Goal: Check status: Check status

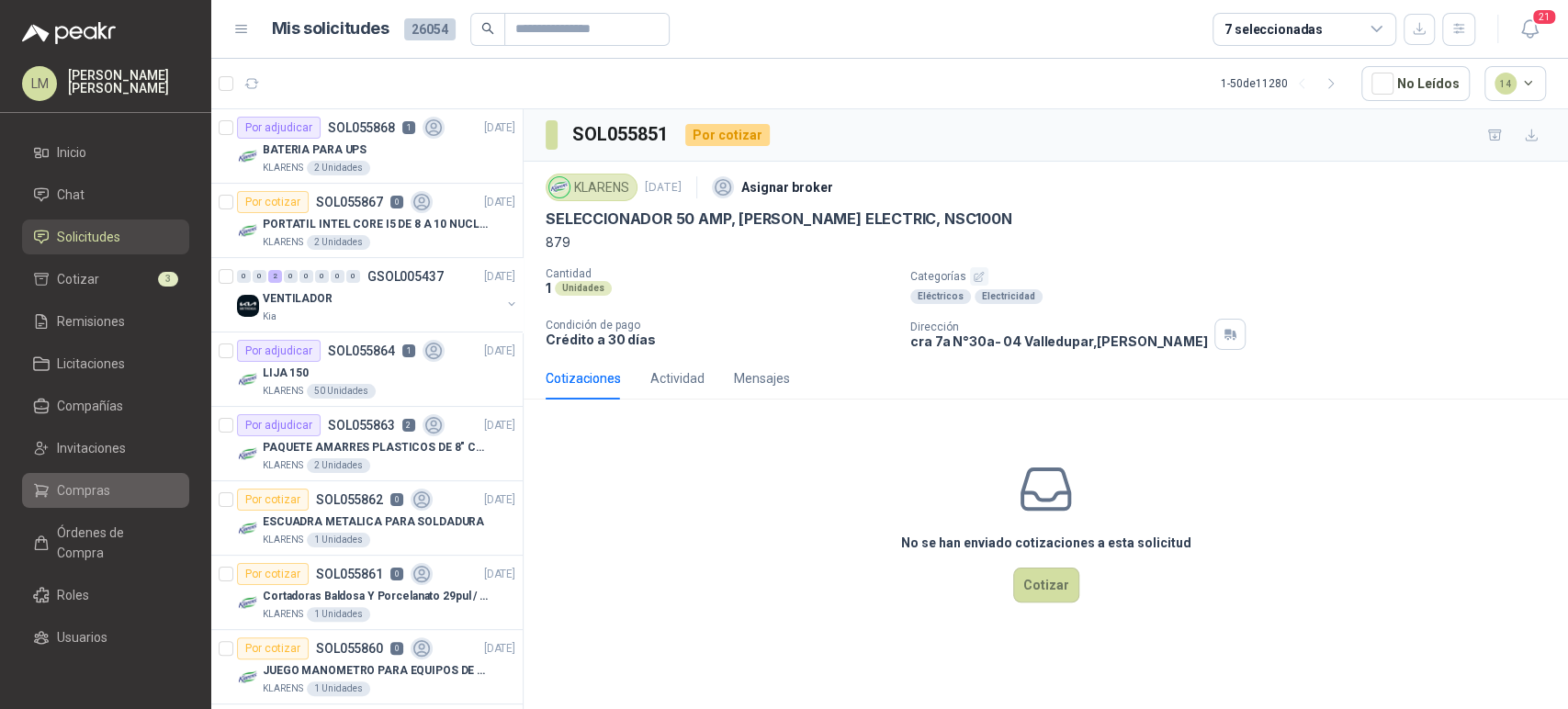
click at [125, 490] on li "Compras" at bounding box center [105, 490] width 146 height 20
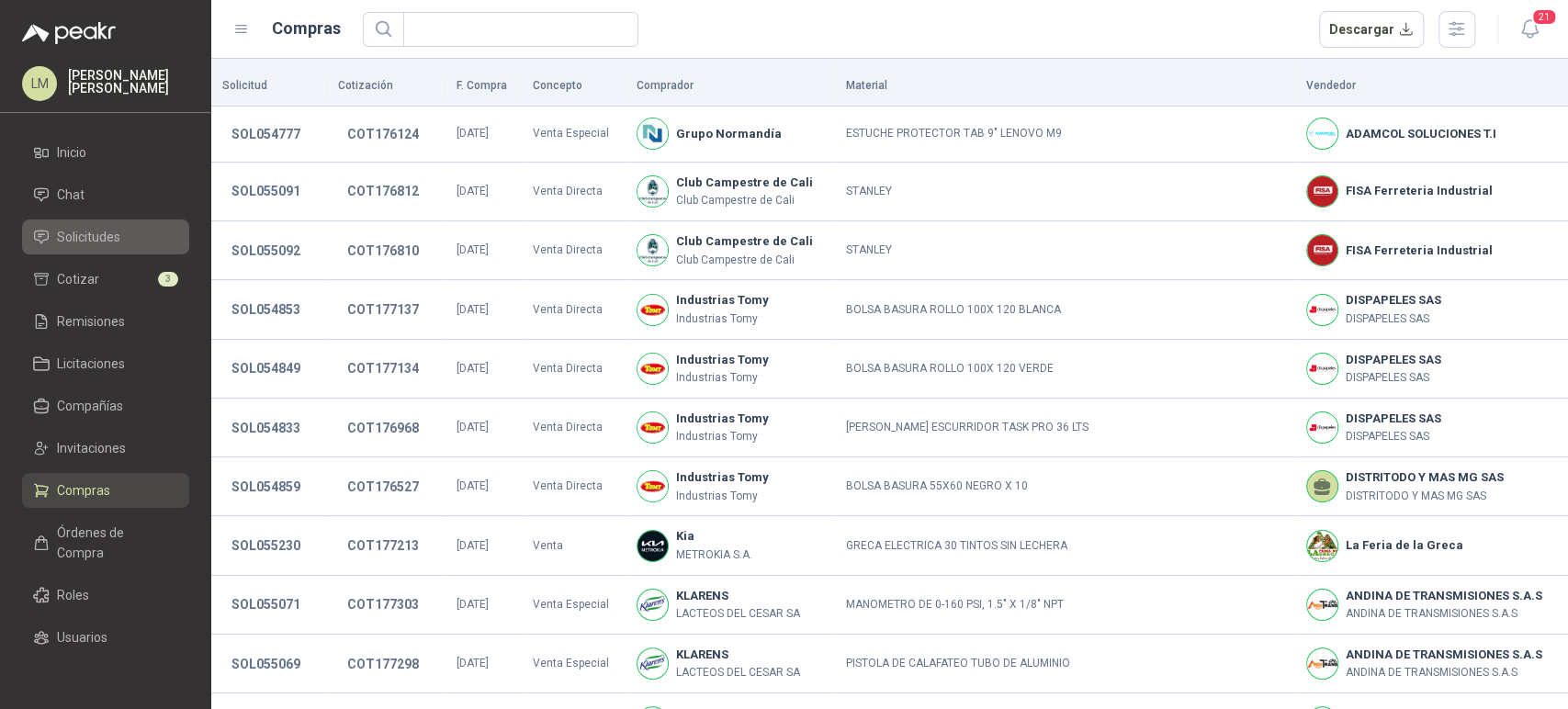
click at [90, 233] on span "Solicitudes" at bounding box center [89, 237] width 63 height 20
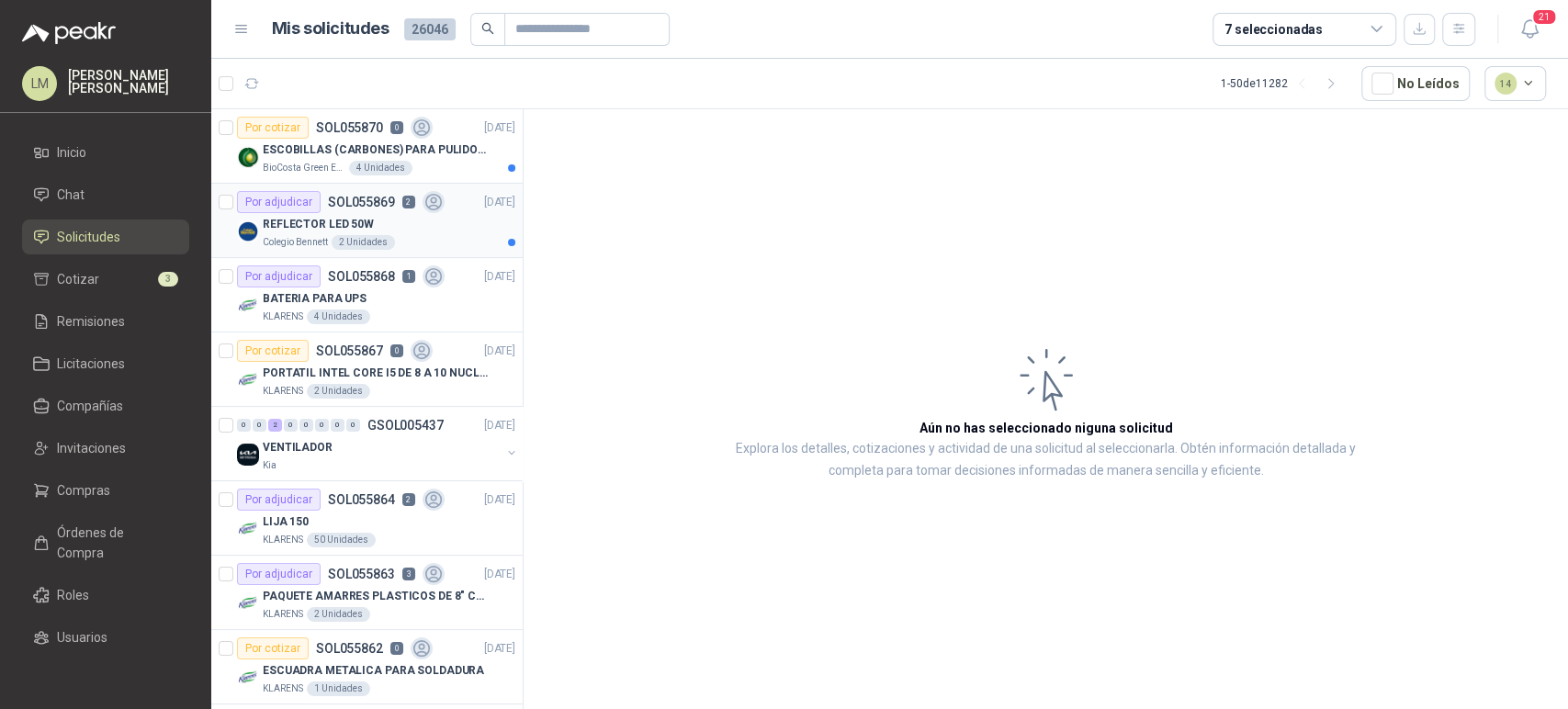
click at [332, 227] on p "REFLECTOR LED 50W" at bounding box center [318, 225] width 111 height 18
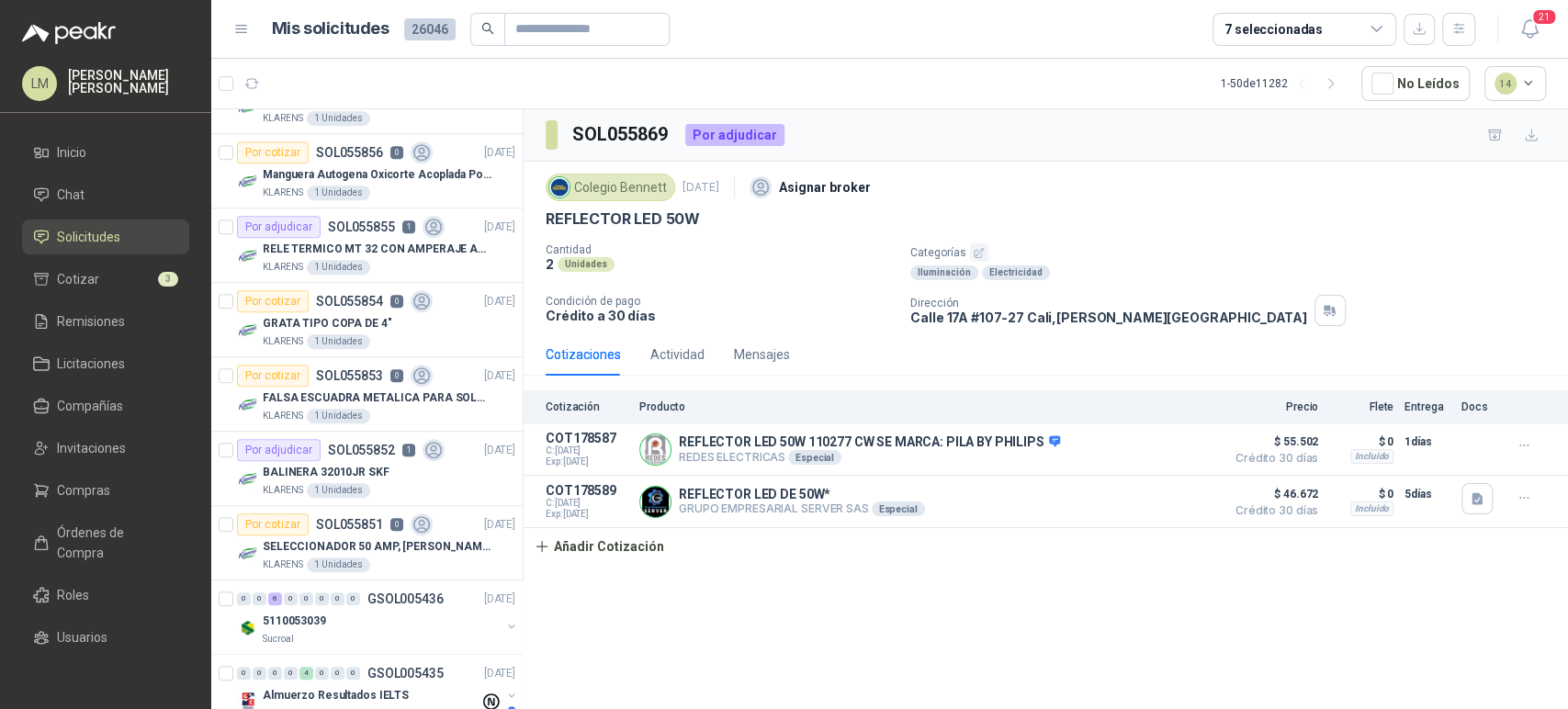
scroll to position [1165, 0]
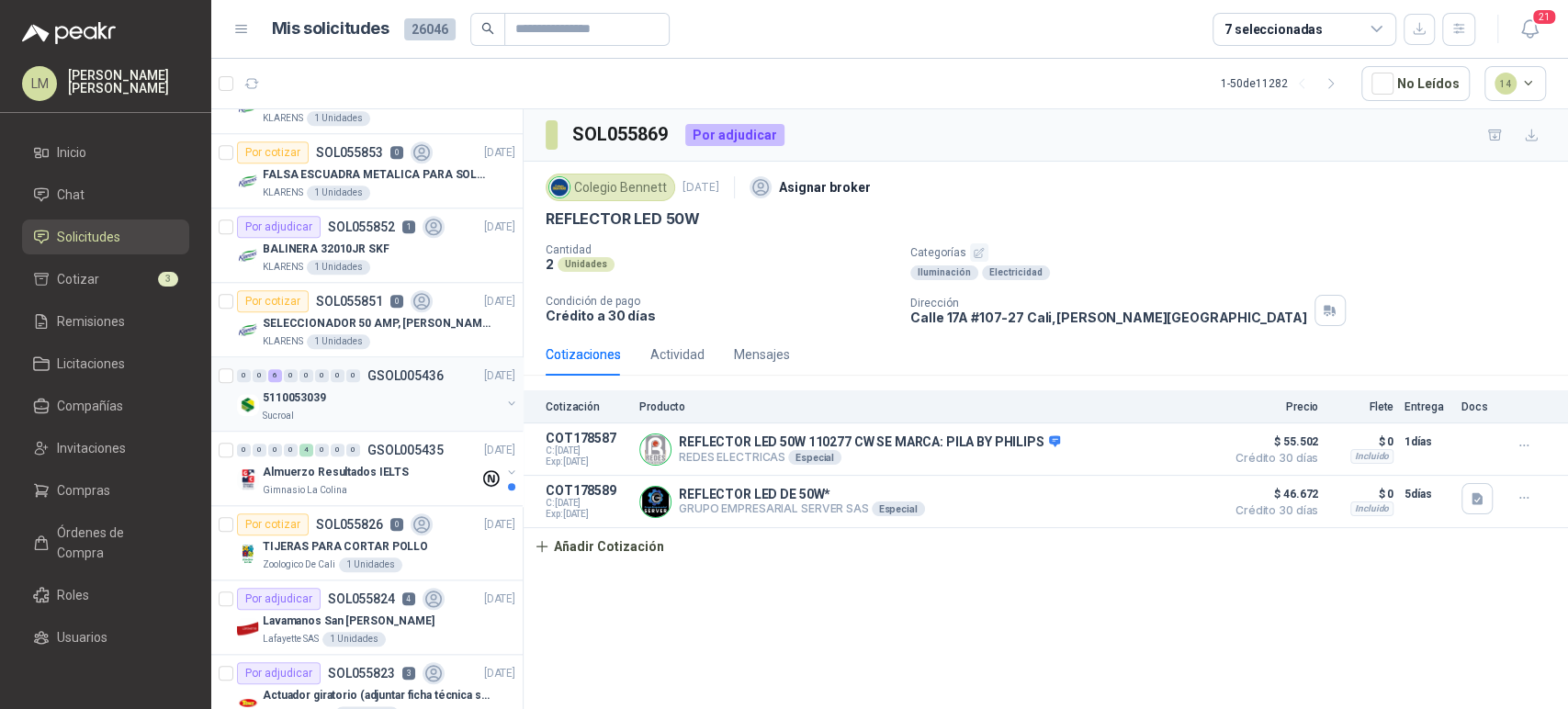
click at [358, 403] on div "5110053039" at bounding box center [381, 398] width 238 height 22
